Goal: Task Accomplishment & Management: Manage account settings

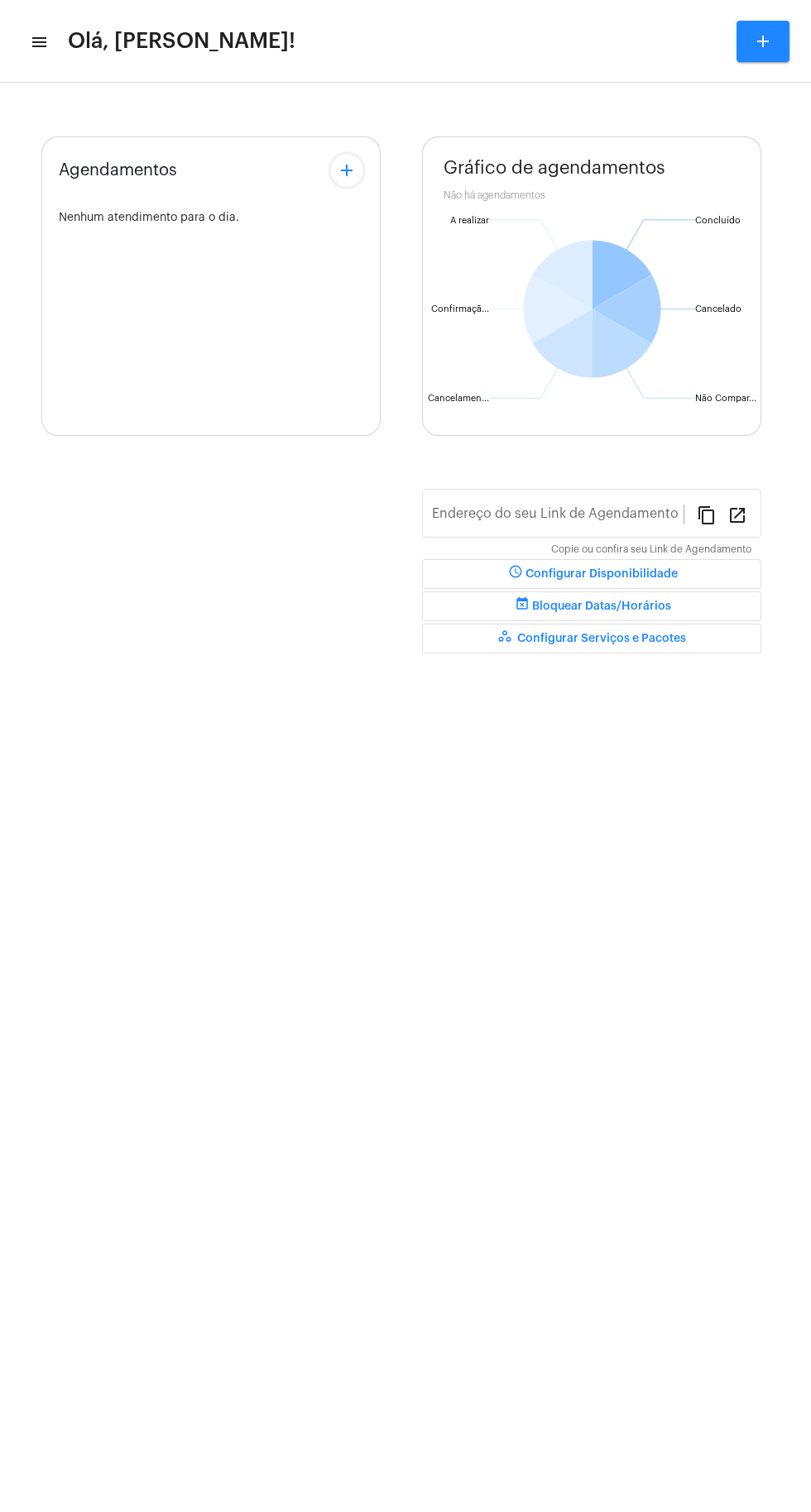
type input "https://neft.com.br/léo-rezende-dourado-"
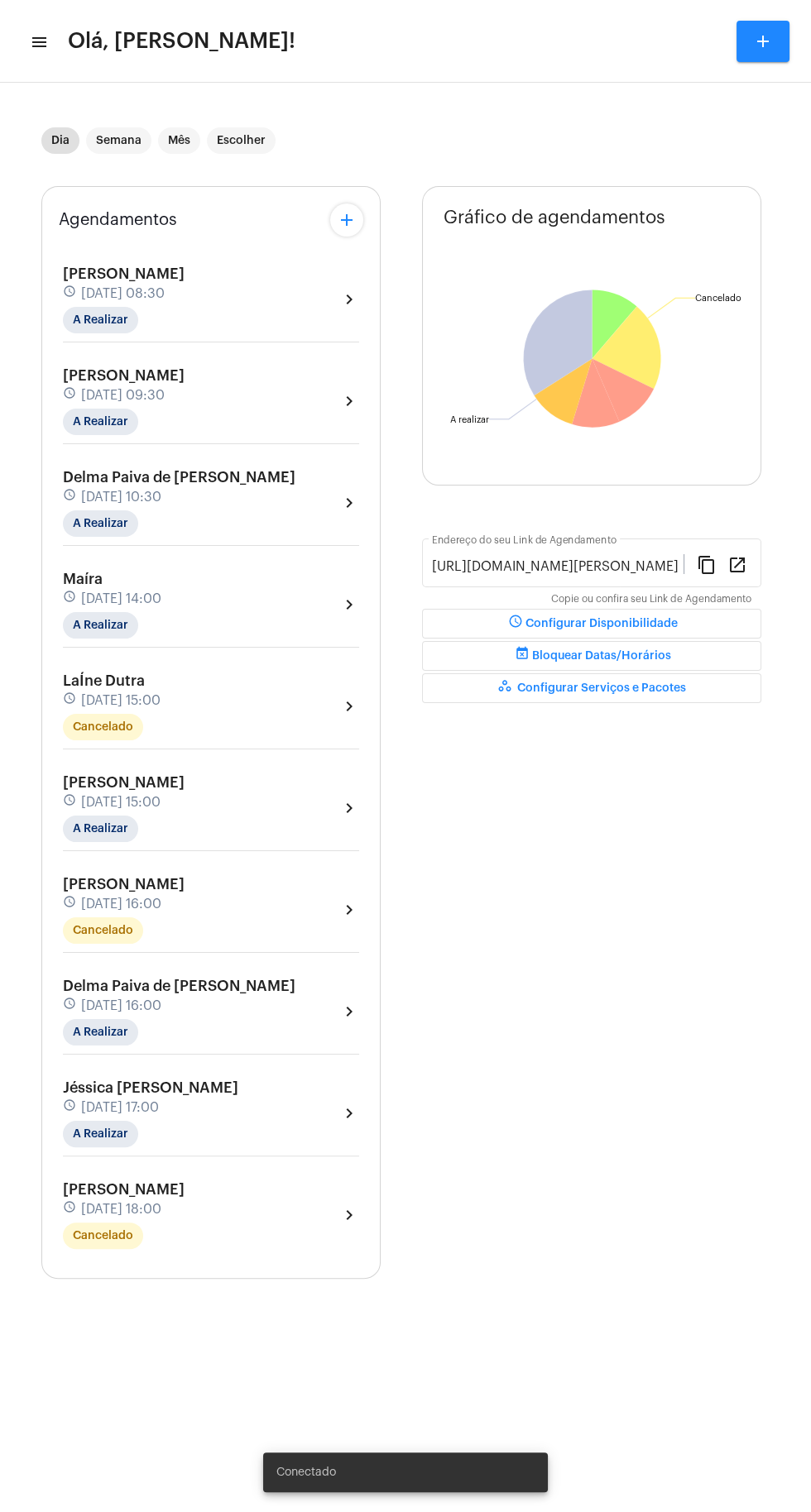
click at [40, 42] on mat-icon "menu" at bounding box center [37, 42] width 17 height 20
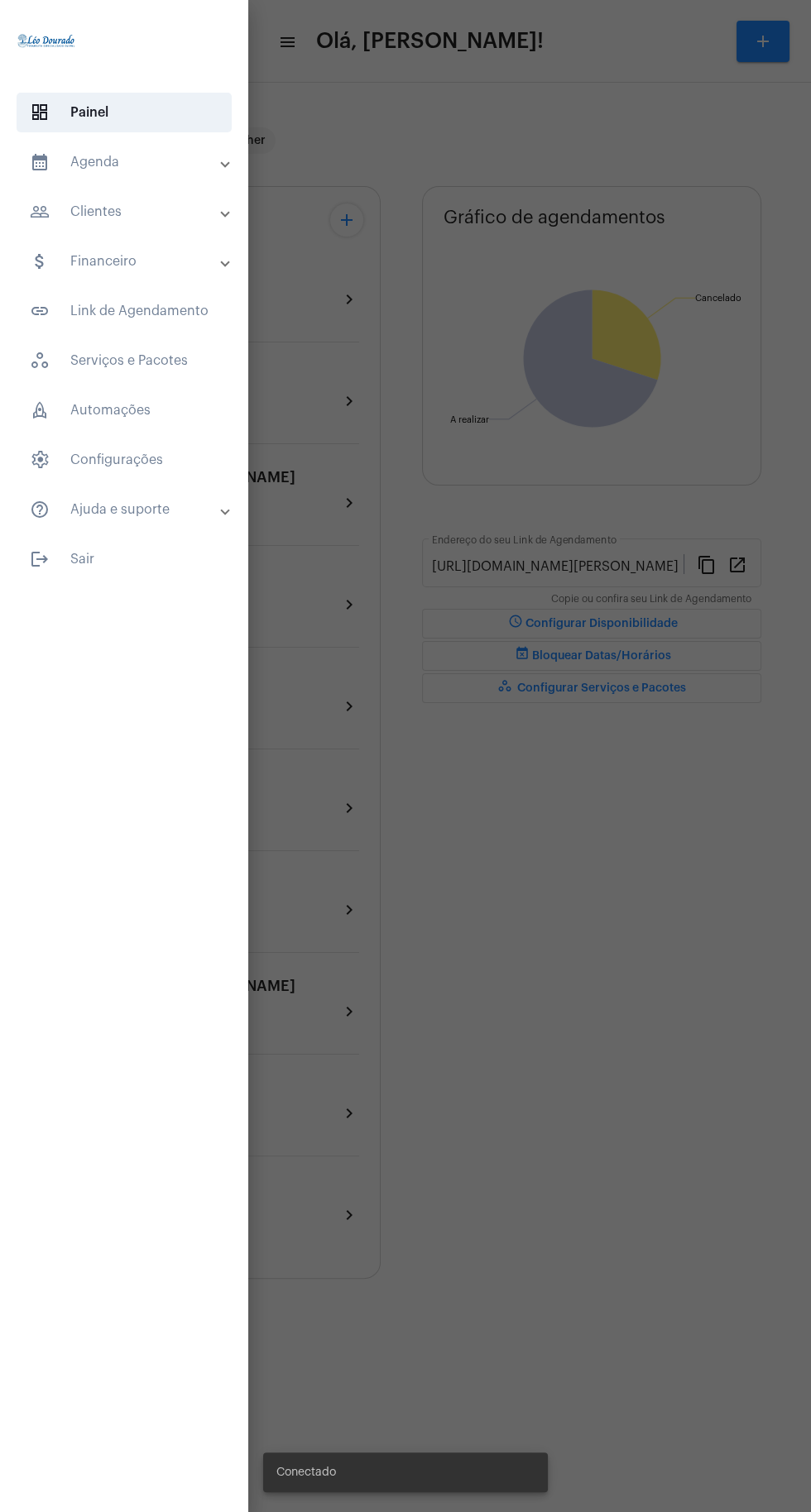
click at [134, 161] on mat-panel-title "calendar_month_outlined Agenda" at bounding box center [125, 162] width 192 height 20
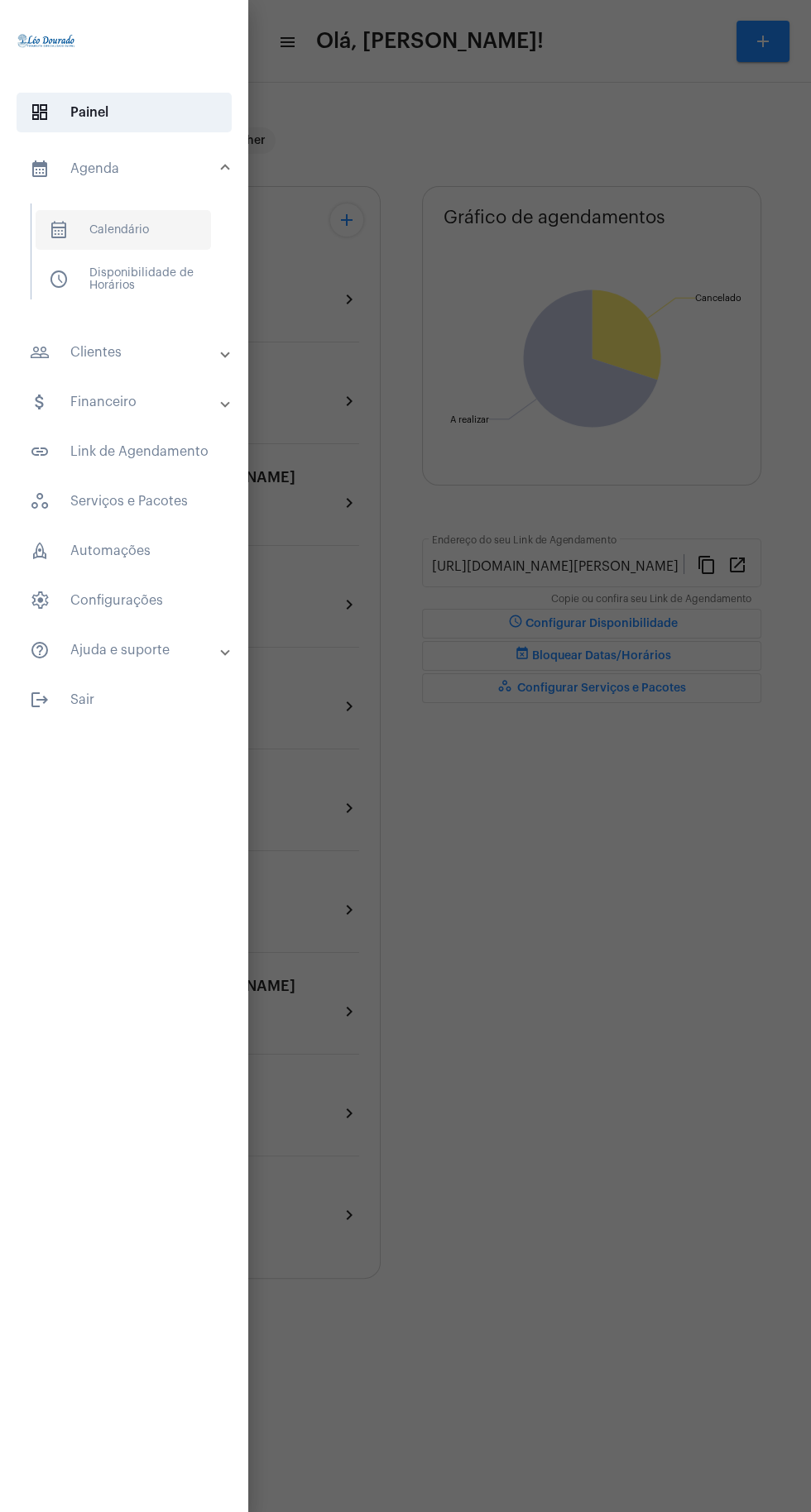
click at [163, 227] on span "calendar_month_outlined Calendário" at bounding box center [123, 230] width 176 height 40
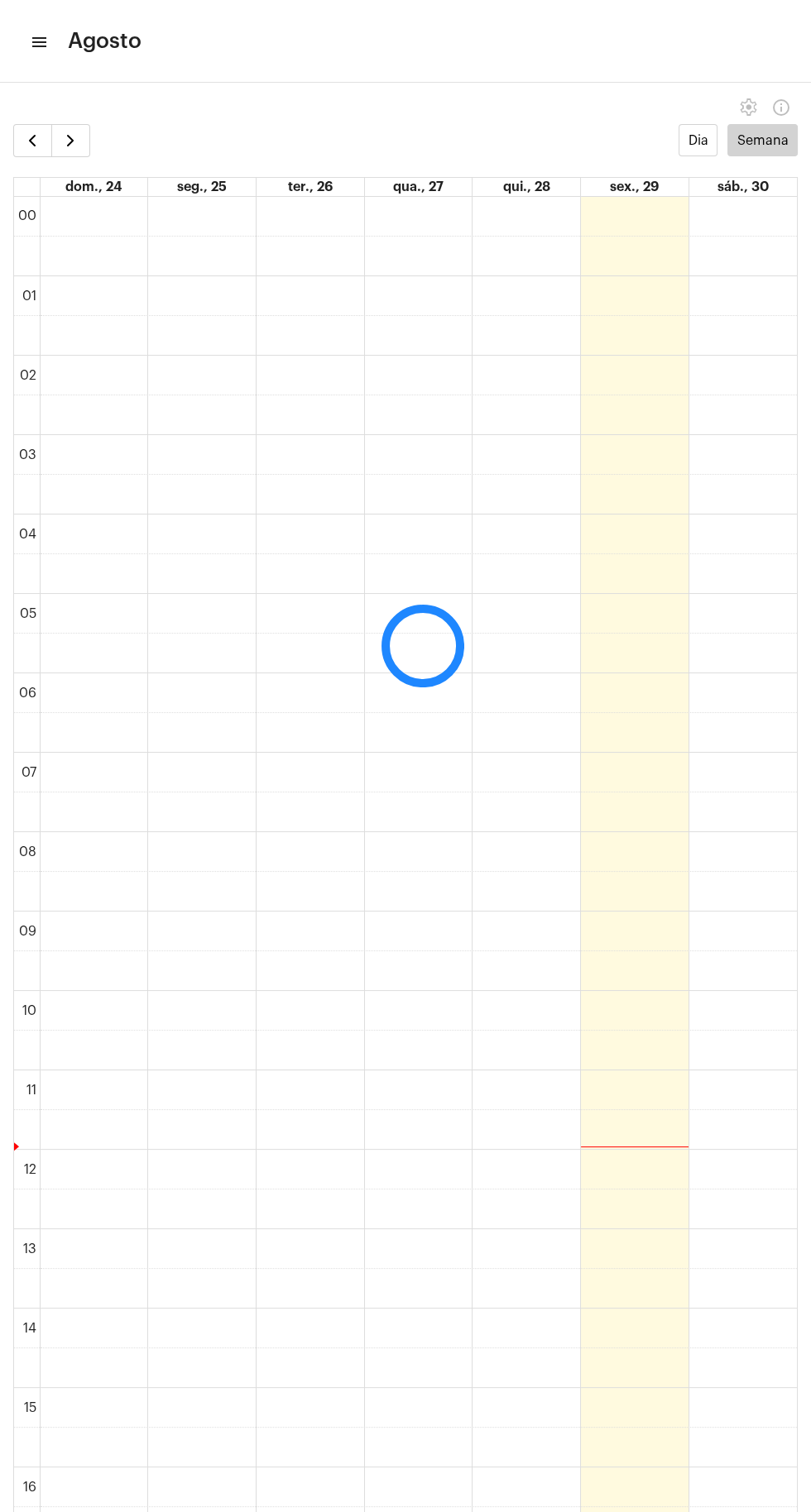
scroll to position [477, 0]
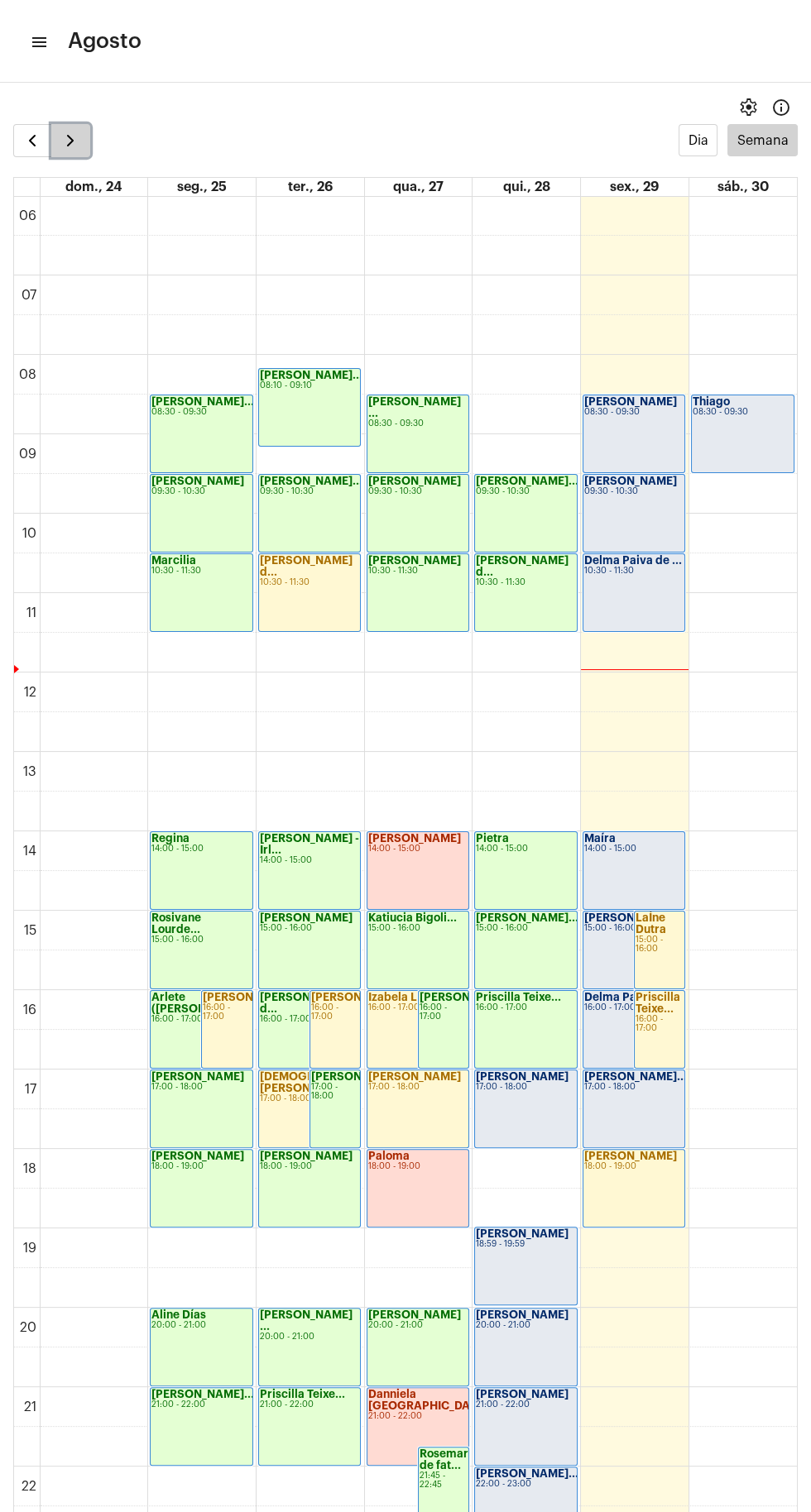
click at [79, 140] on span "button" at bounding box center [70, 140] width 20 height 20
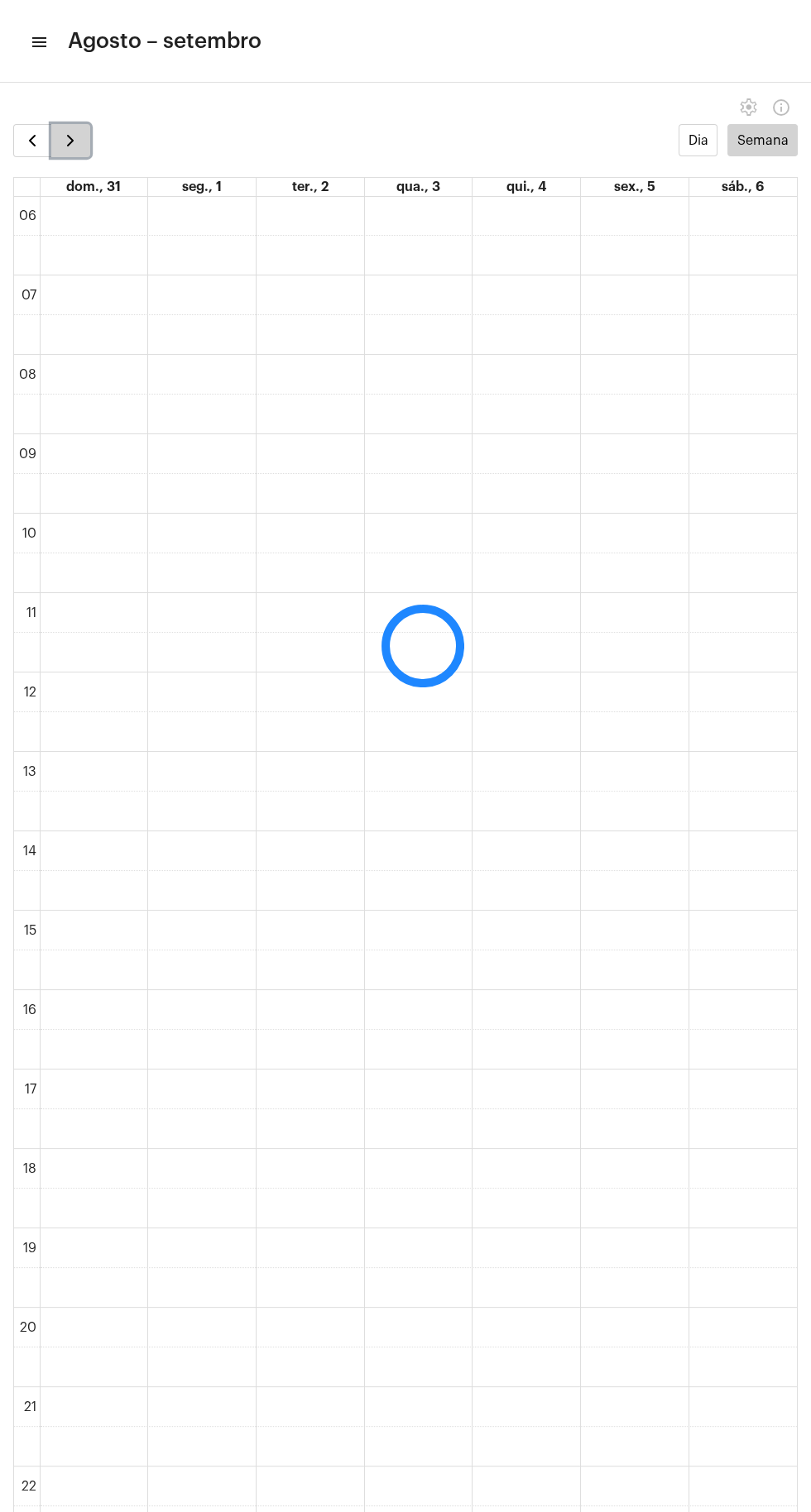
scroll to position [478, 0]
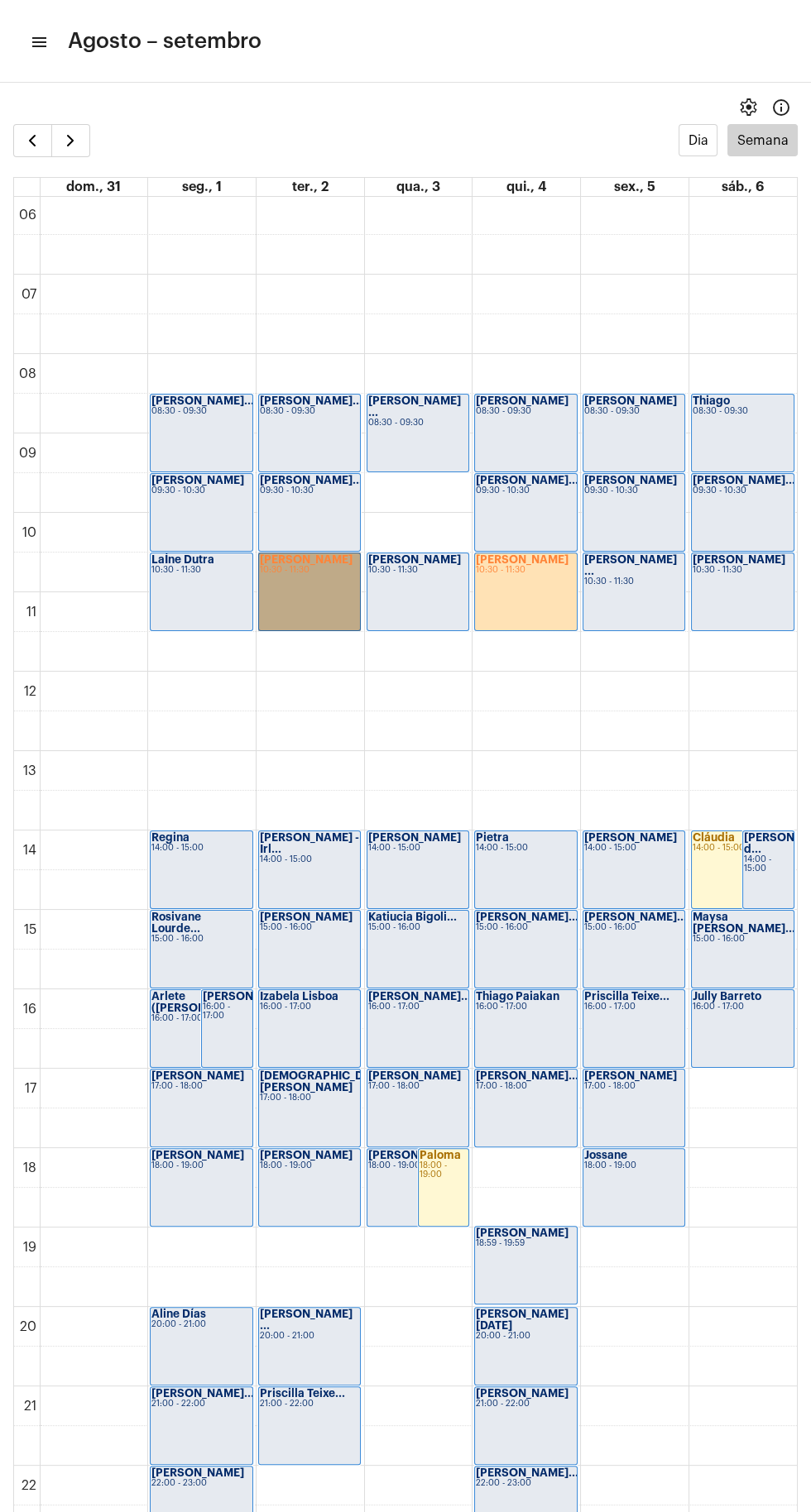
click at [306, 583] on link "Aline Barbosa G... 10:30 - 11:30" at bounding box center [309, 592] width 103 height 78
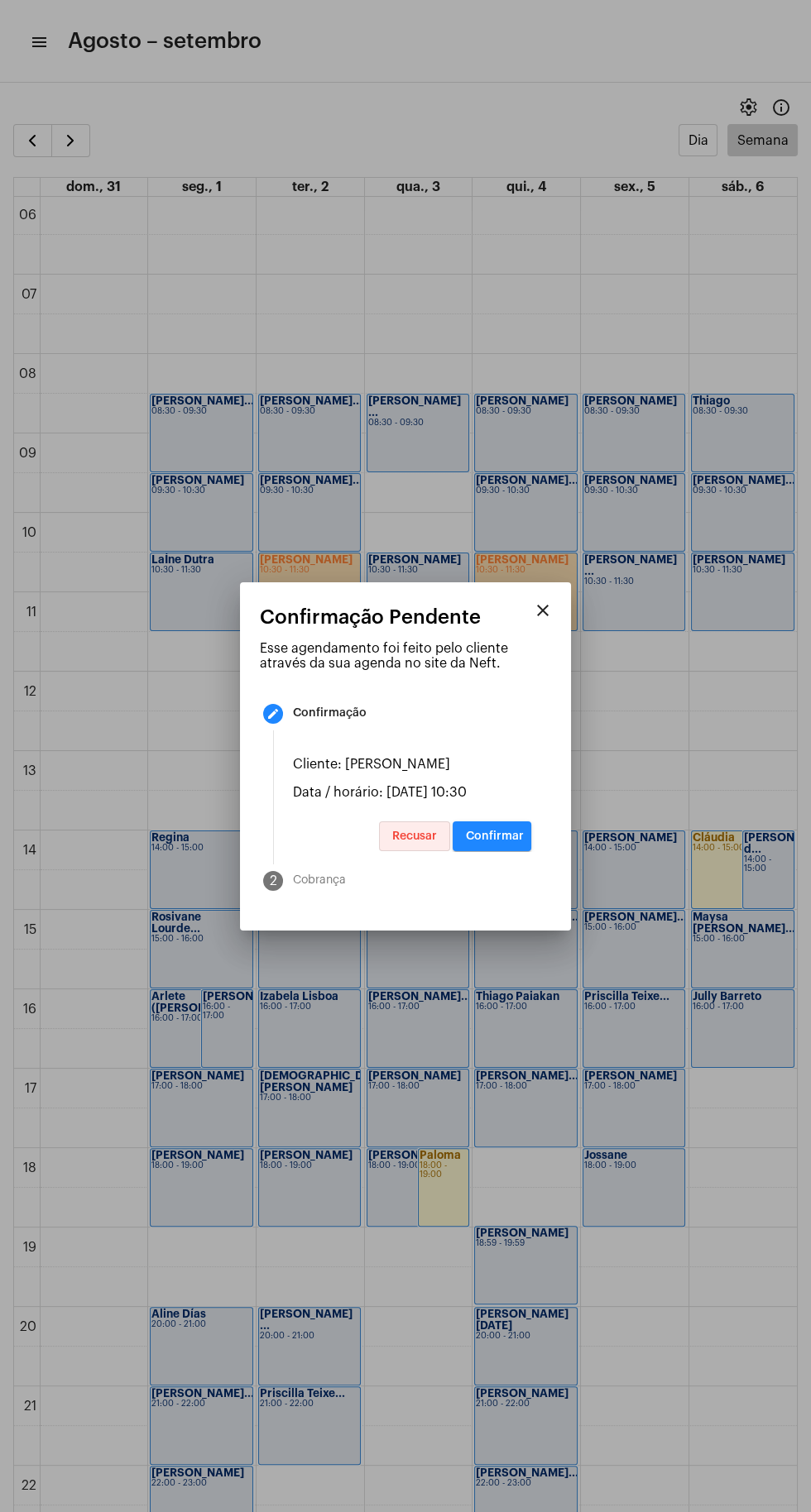
click at [407, 831] on span "Recusar" at bounding box center [414, 836] width 44 height 11
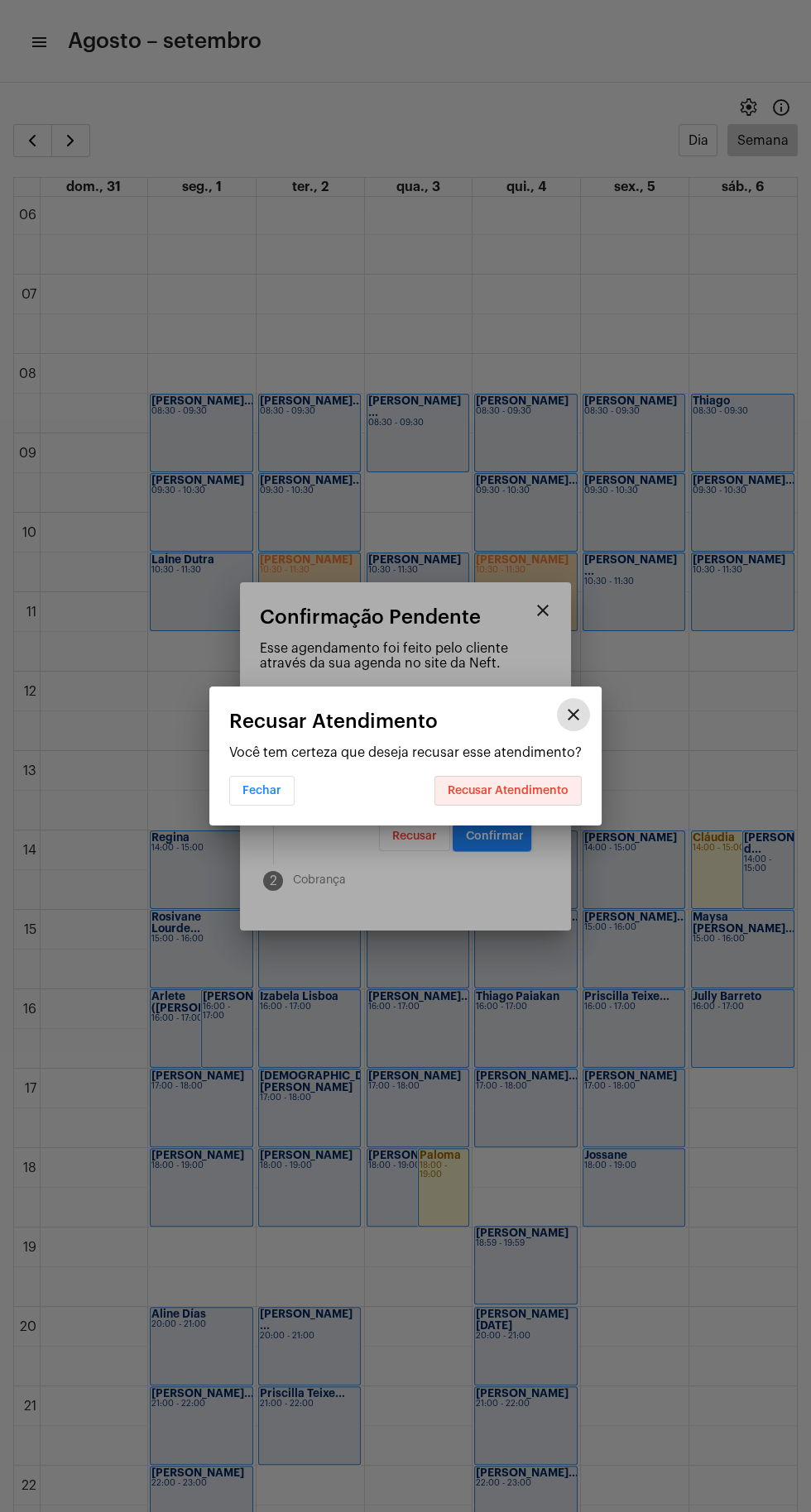
click at [513, 788] on span "Recusar Atendimento" at bounding box center [508, 791] width 121 height 11
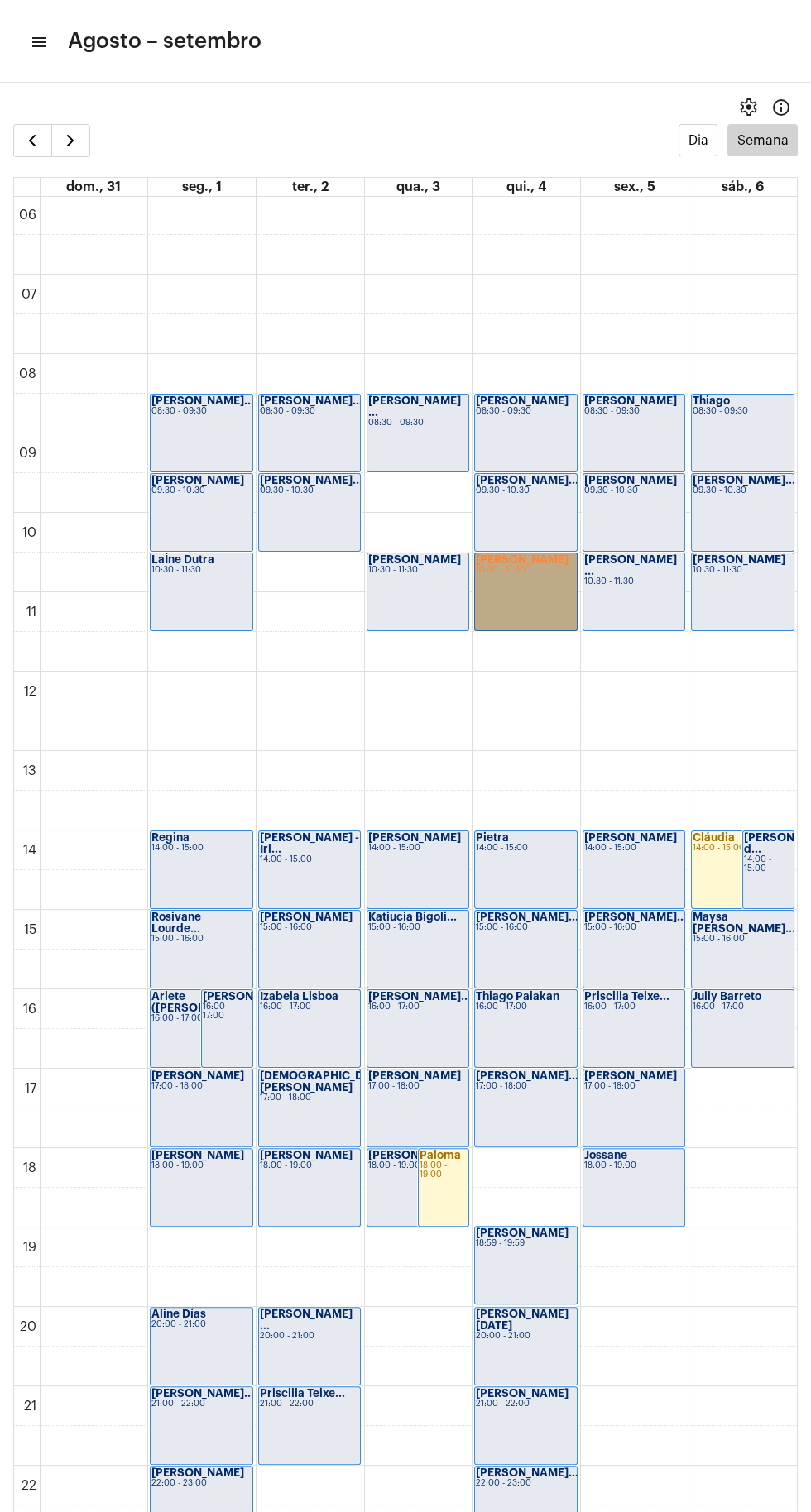
click at [528, 579] on link "Aline Barbosa G... 10:30 - 11:30" at bounding box center [526, 592] width 103 height 78
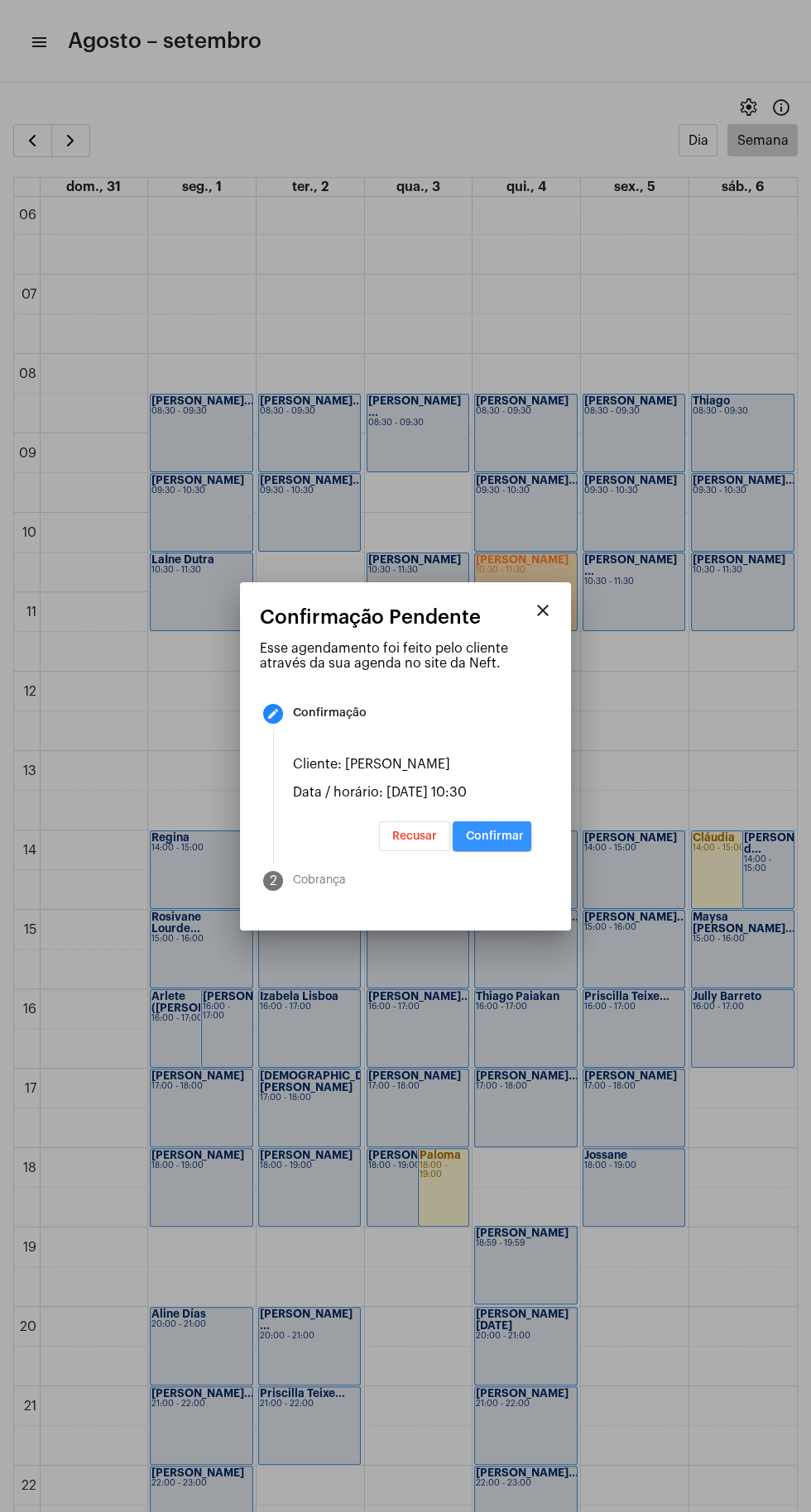
click at [496, 831] on span "Confirmar" at bounding box center [495, 836] width 58 height 11
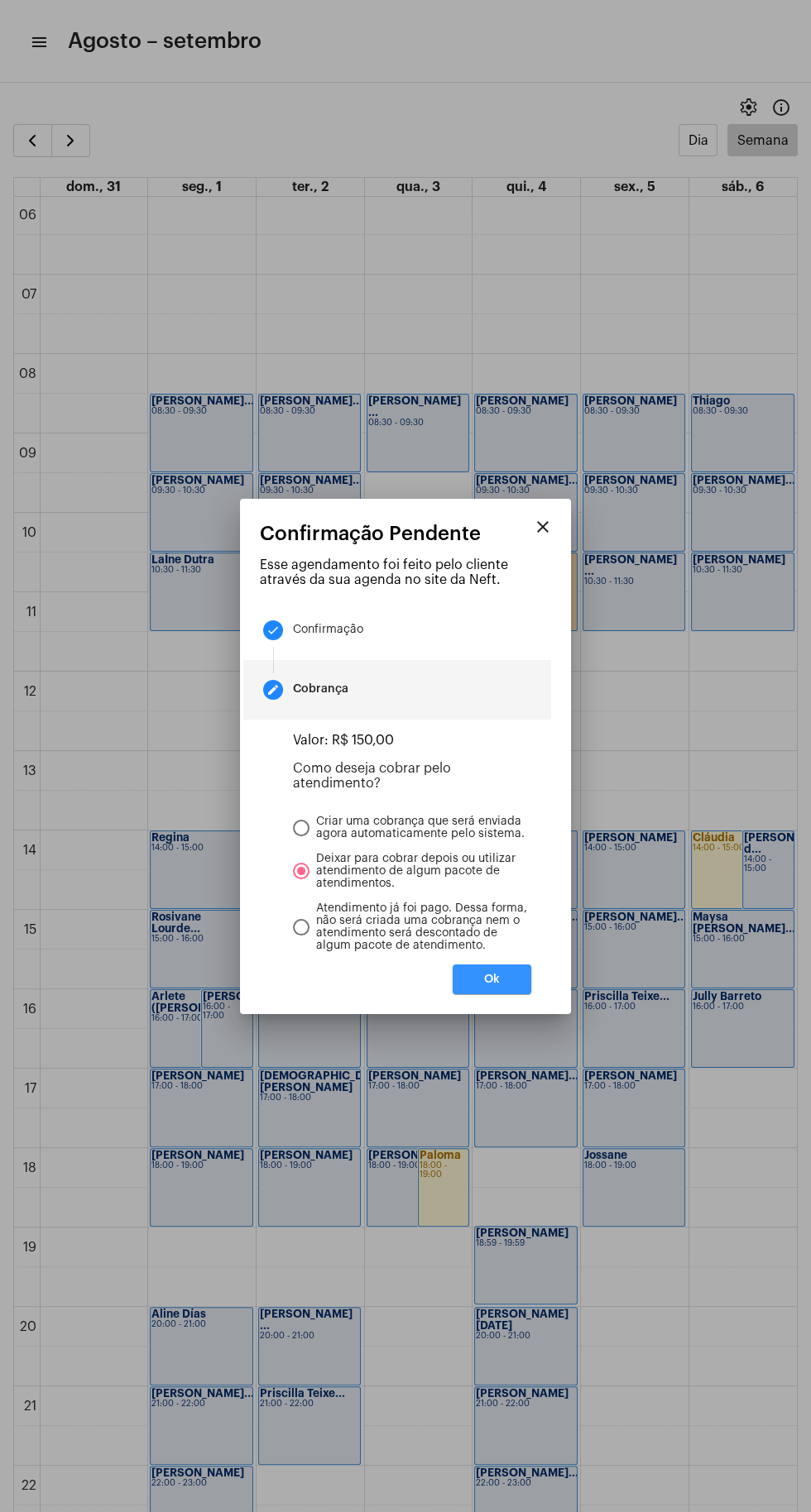
click at [496, 972] on button "Ok" at bounding box center [492, 979] width 78 height 30
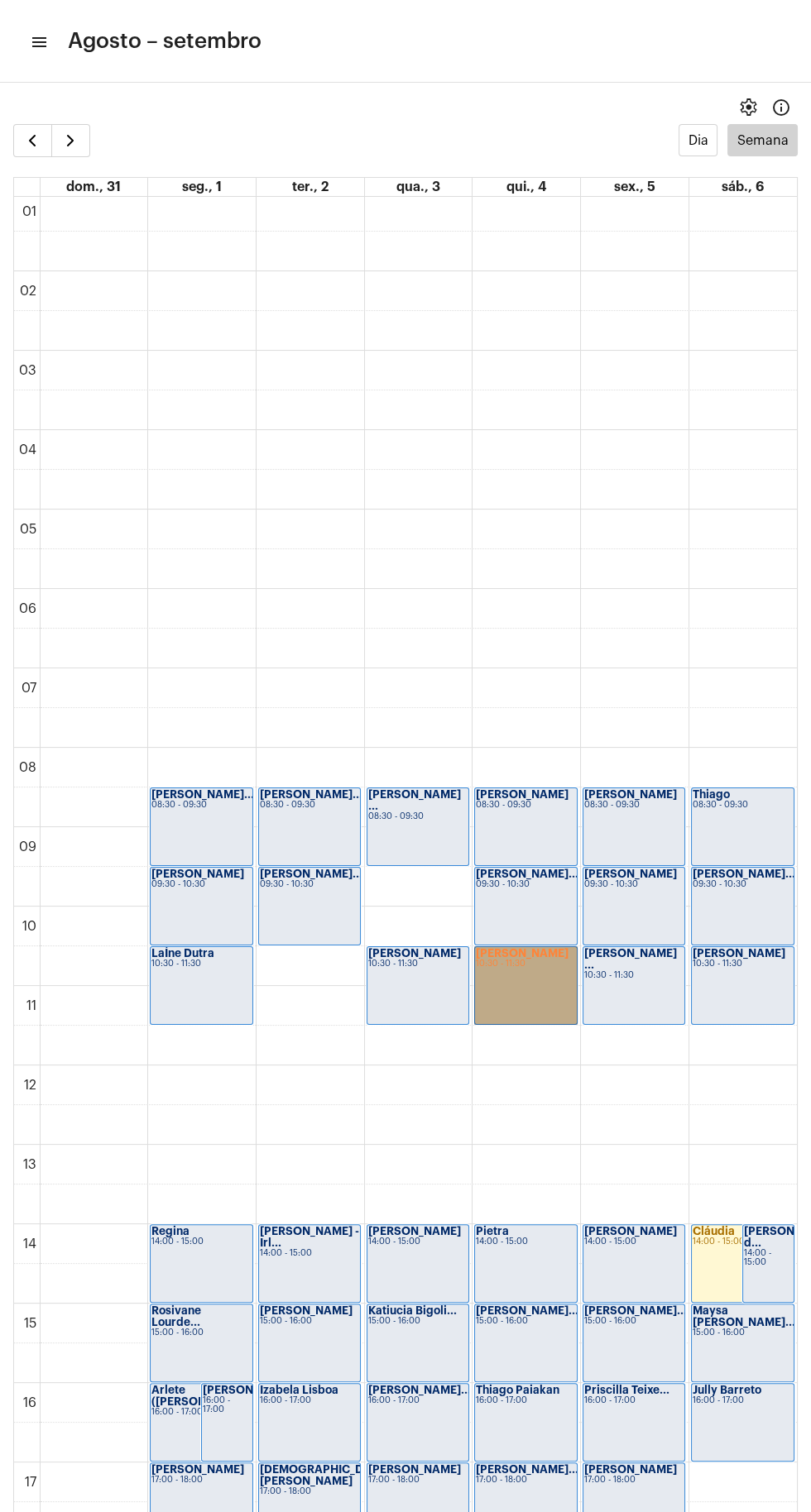
scroll to position [81, 0]
